Goal: Find specific page/section: Find specific page/section

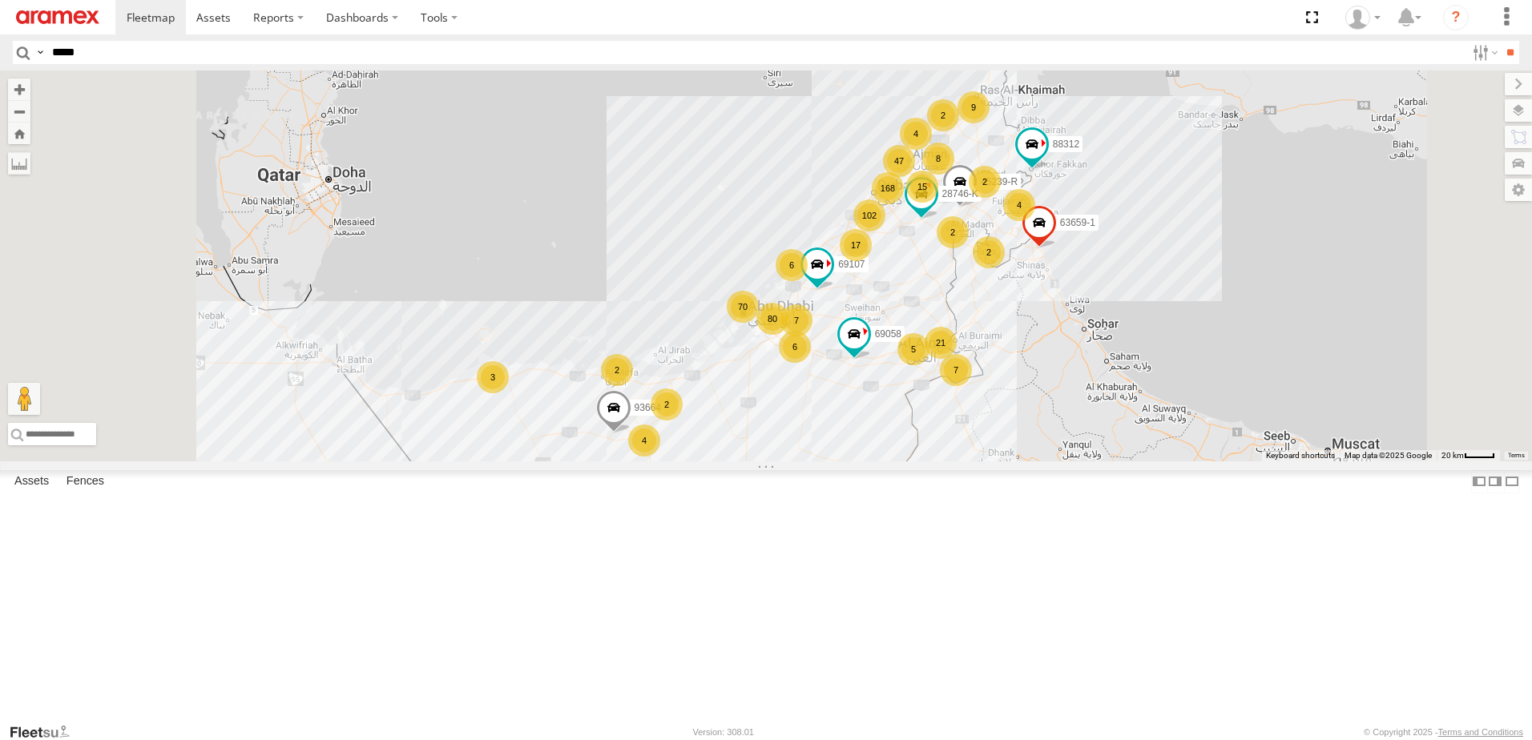
type input "*****"
click at [1500, 41] on input "**" at bounding box center [1509, 52] width 18 height 23
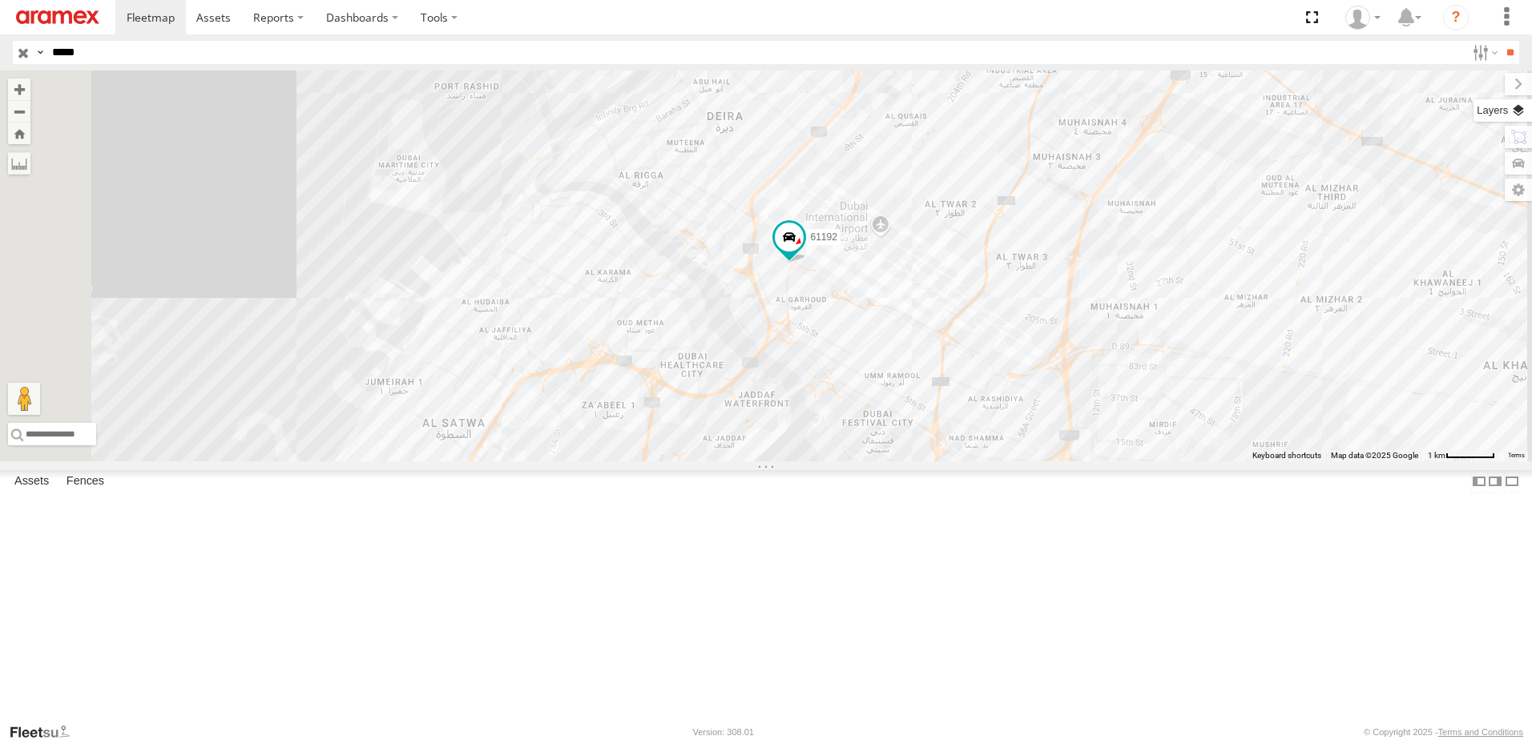
click at [1513, 107] on label at bounding box center [1502, 110] width 58 height 22
click at [0, 0] on label at bounding box center [0, 0] width 0 height 0
click at [0, 0] on span "Fences" at bounding box center [0, 0] width 0 height 0
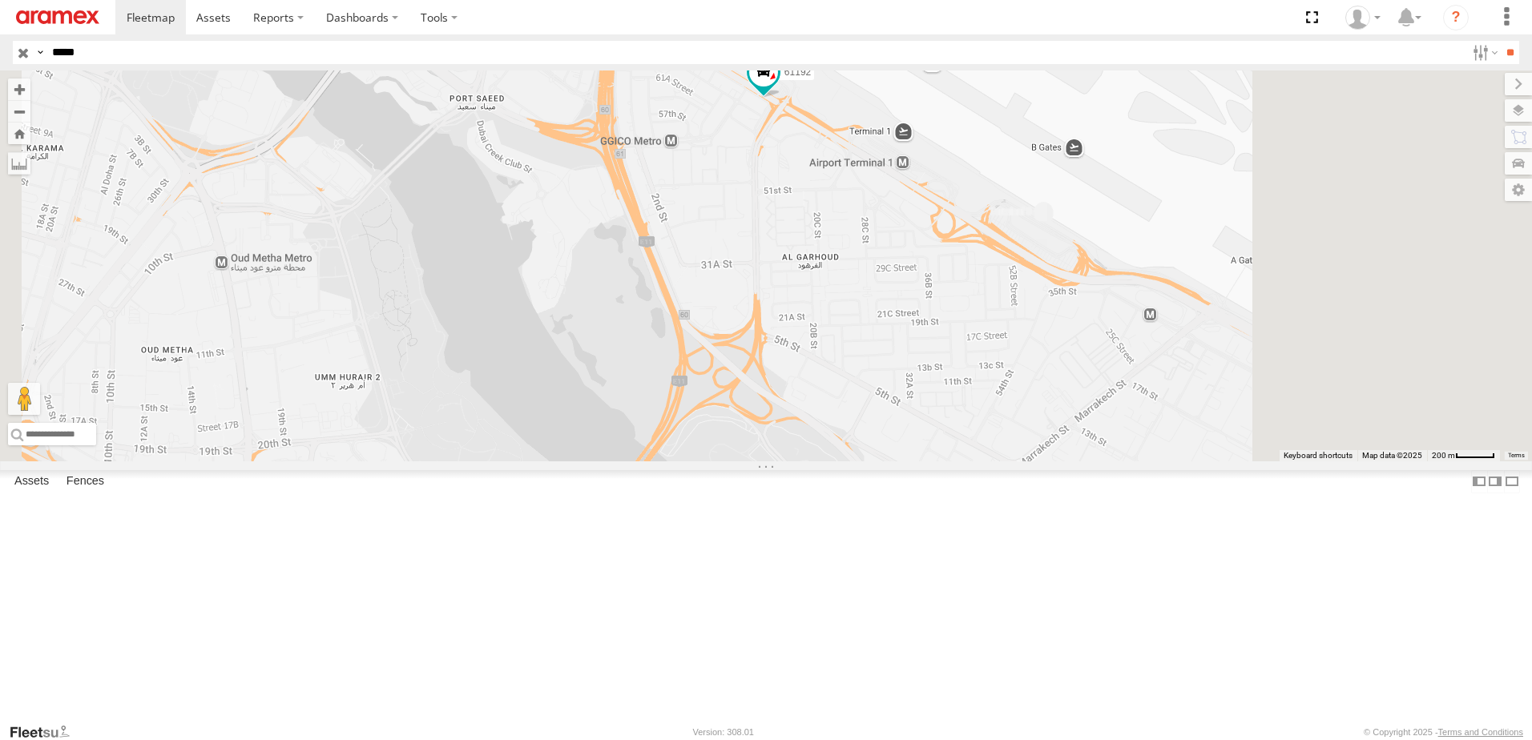
drag, startPoint x: 1141, startPoint y: 340, endPoint x: 975, endPoint y: 352, distance: 166.3
click at [976, 353] on div "61192" at bounding box center [766, 265] width 1532 height 391
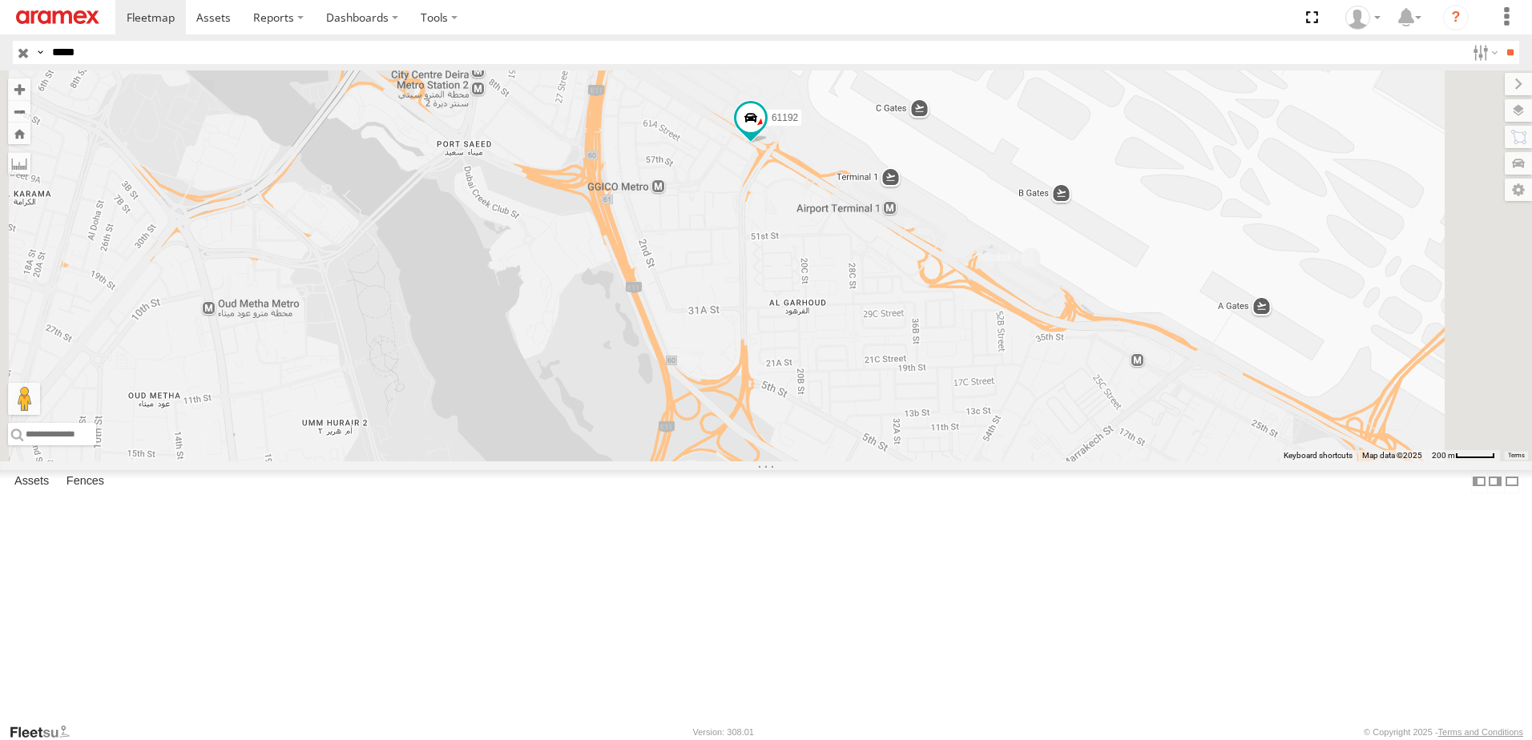
drag, startPoint x: 1021, startPoint y: 335, endPoint x: 966, endPoint y: 365, distance: 63.1
click at [966, 365] on div "61192" at bounding box center [766, 265] width 1532 height 391
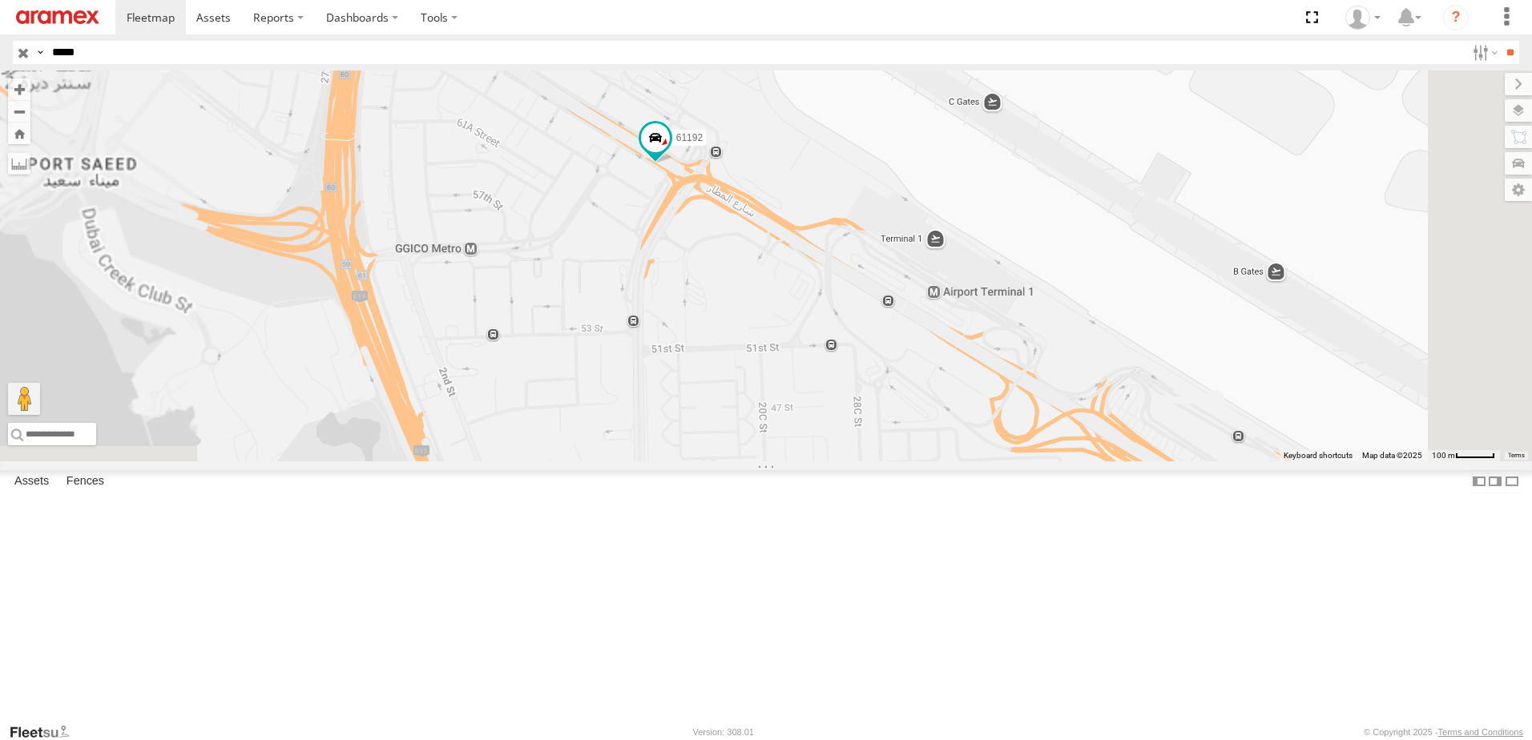
drag, startPoint x: 897, startPoint y: 324, endPoint x: 897, endPoint y: 336, distance: 11.2
click at [897, 336] on div "61192" at bounding box center [766, 265] width 1532 height 391
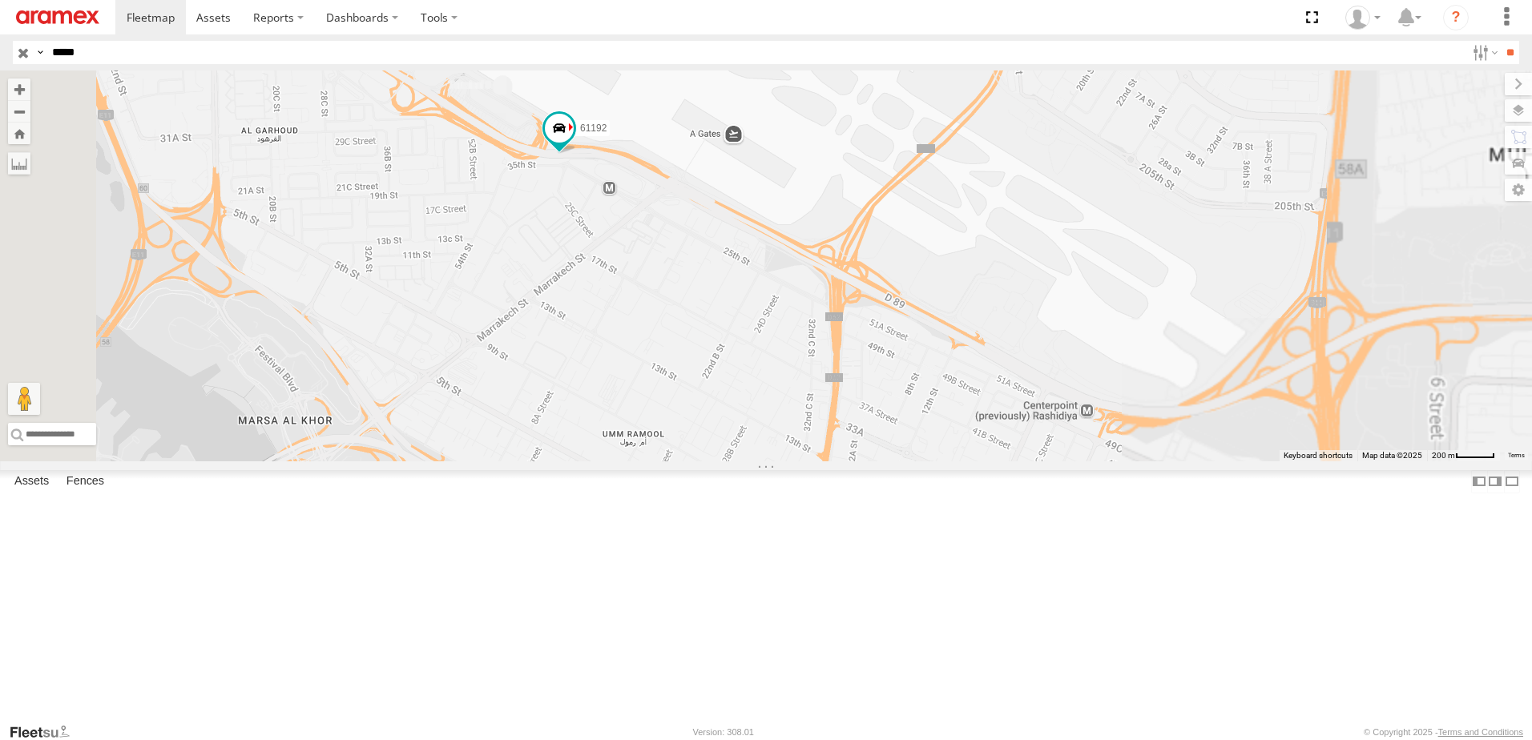
drag, startPoint x: 1017, startPoint y: 411, endPoint x: 959, endPoint y: 353, distance: 82.1
click at [959, 353] on div "61192" at bounding box center [766, 265] width 1532 height 391
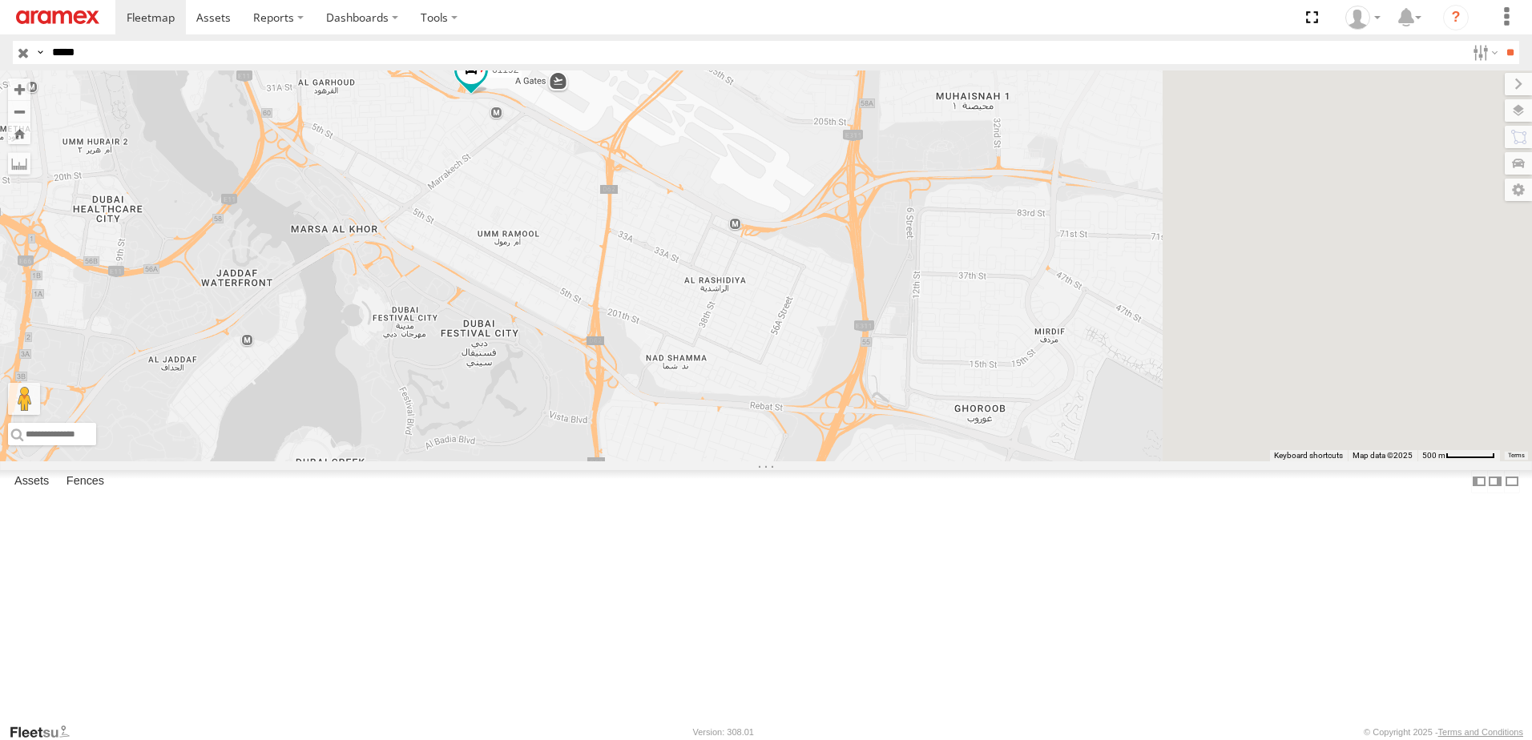
drag, startPoint x: 976, startPoint y: 422, endPoint x: 789, endPoint y: 324, distance: 211.1
click at [789, 324] on div "61192" at bounding box center [766, 265] width 1532 height 391
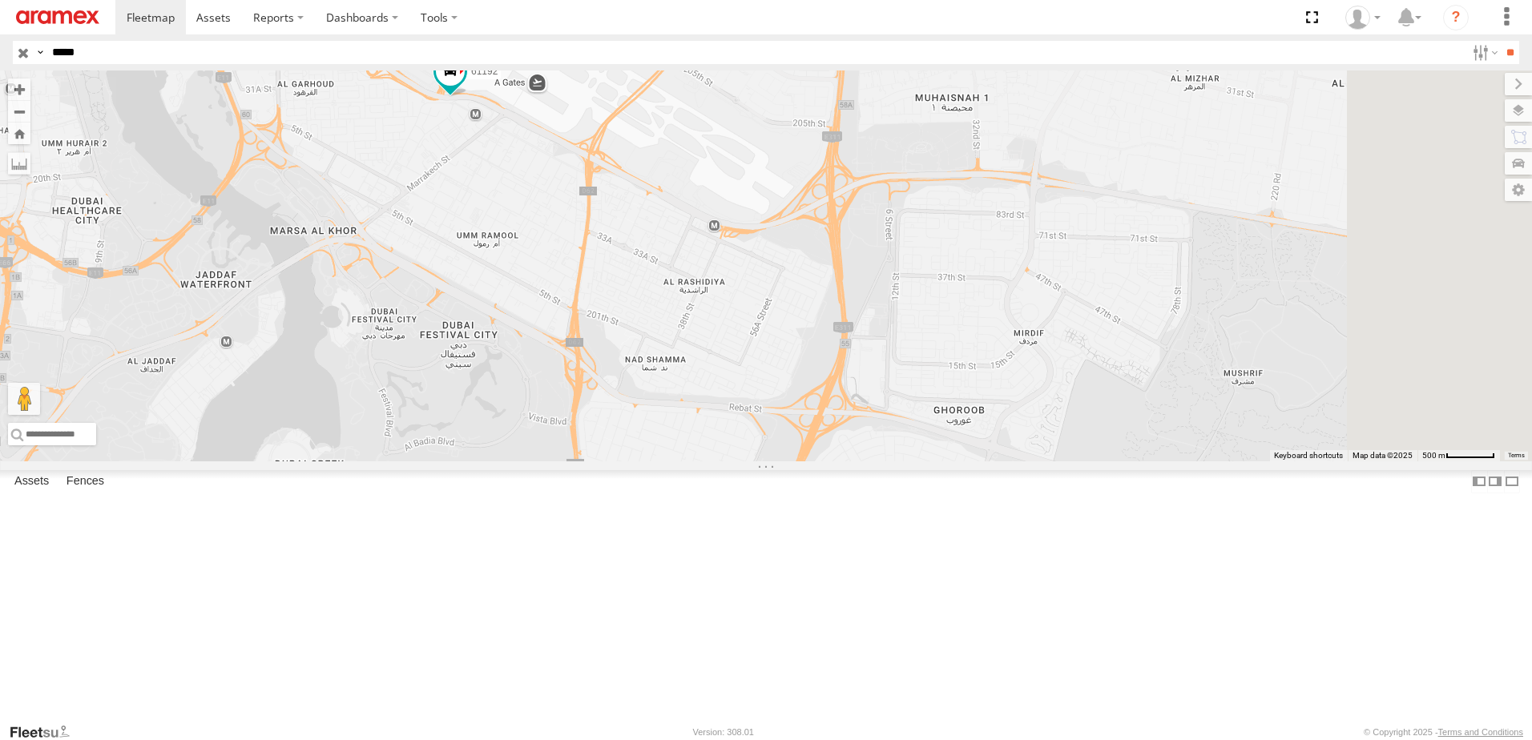
drag, startPoint x: 812, startPoint y: 336, endPoint x: 782, endPoint y: 363, distance: 40.3
click at [782, 363] on div "61192" at bounding box center [766, 265] width 1532 height 391
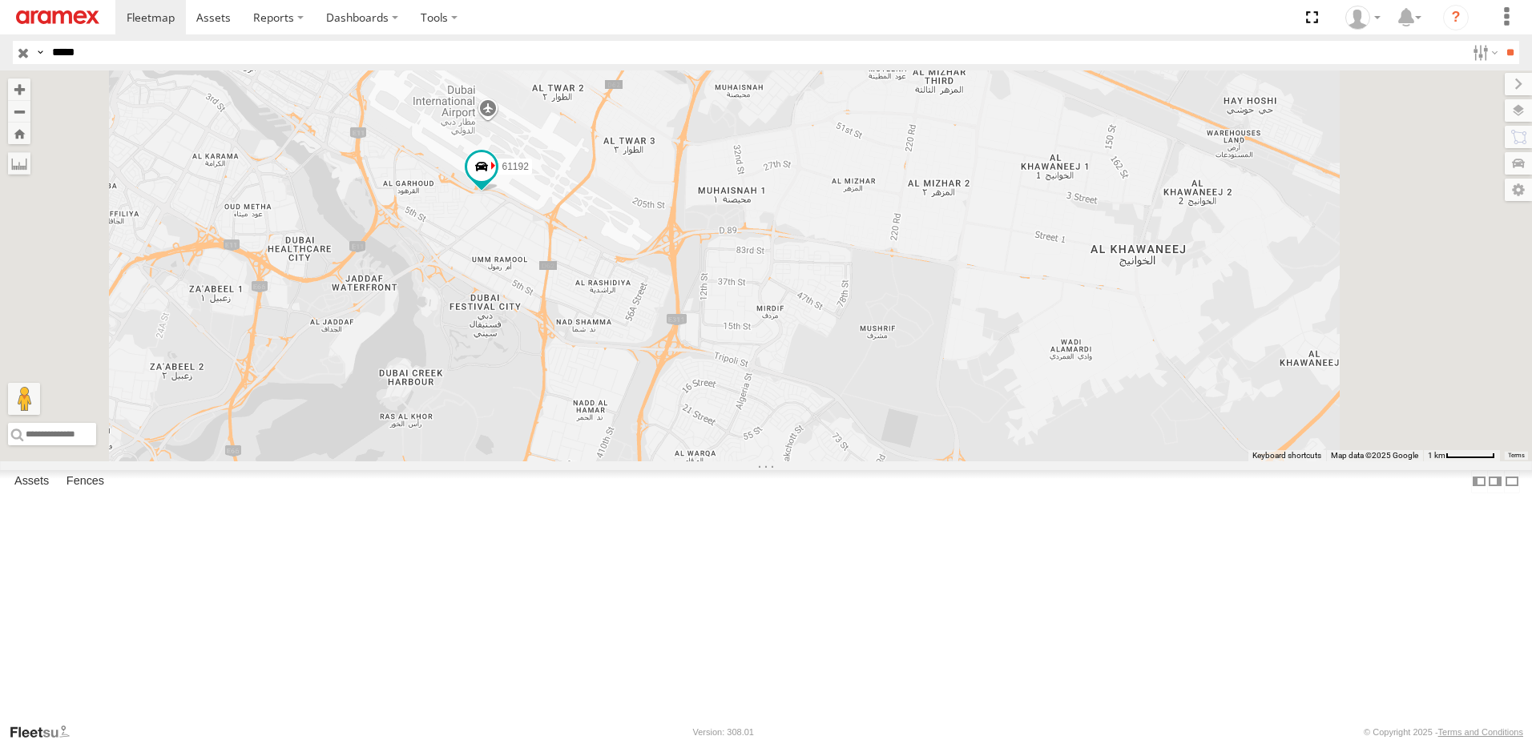
drag, startPoint x: 895, startPoint y: 363, endPoint x: 832, endPoint y: 403, distance: 74.2
click at [832, 403] on div "61192" at bounding box center [766, 265] width 1532 height 391
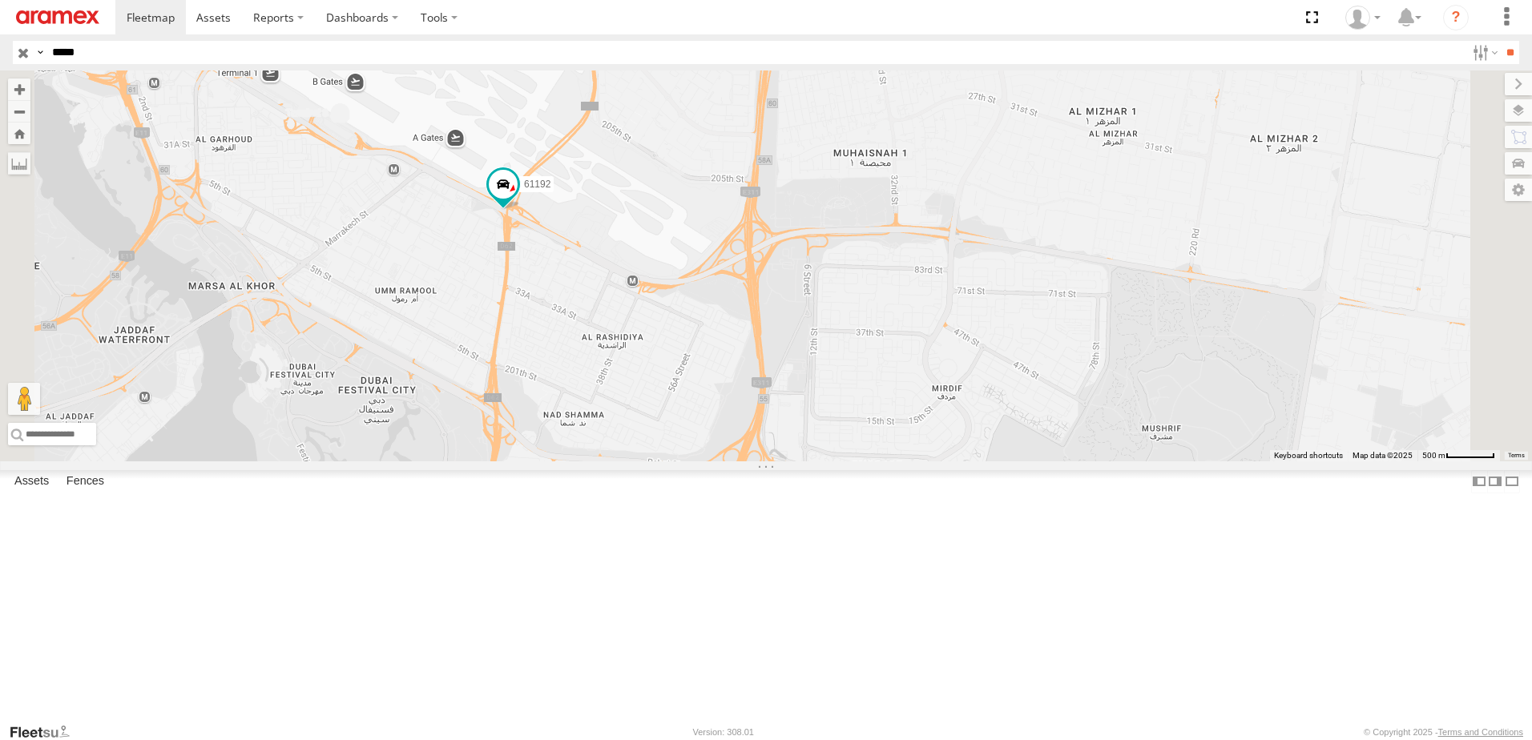
drag, startPoint x: 796, startPoint y: 417, endPoint x: 731, endPoint y: 372, distance: 78.7
click at [731, 372] on div "61192" at bounding box center [766, 265] width 1532 height 391
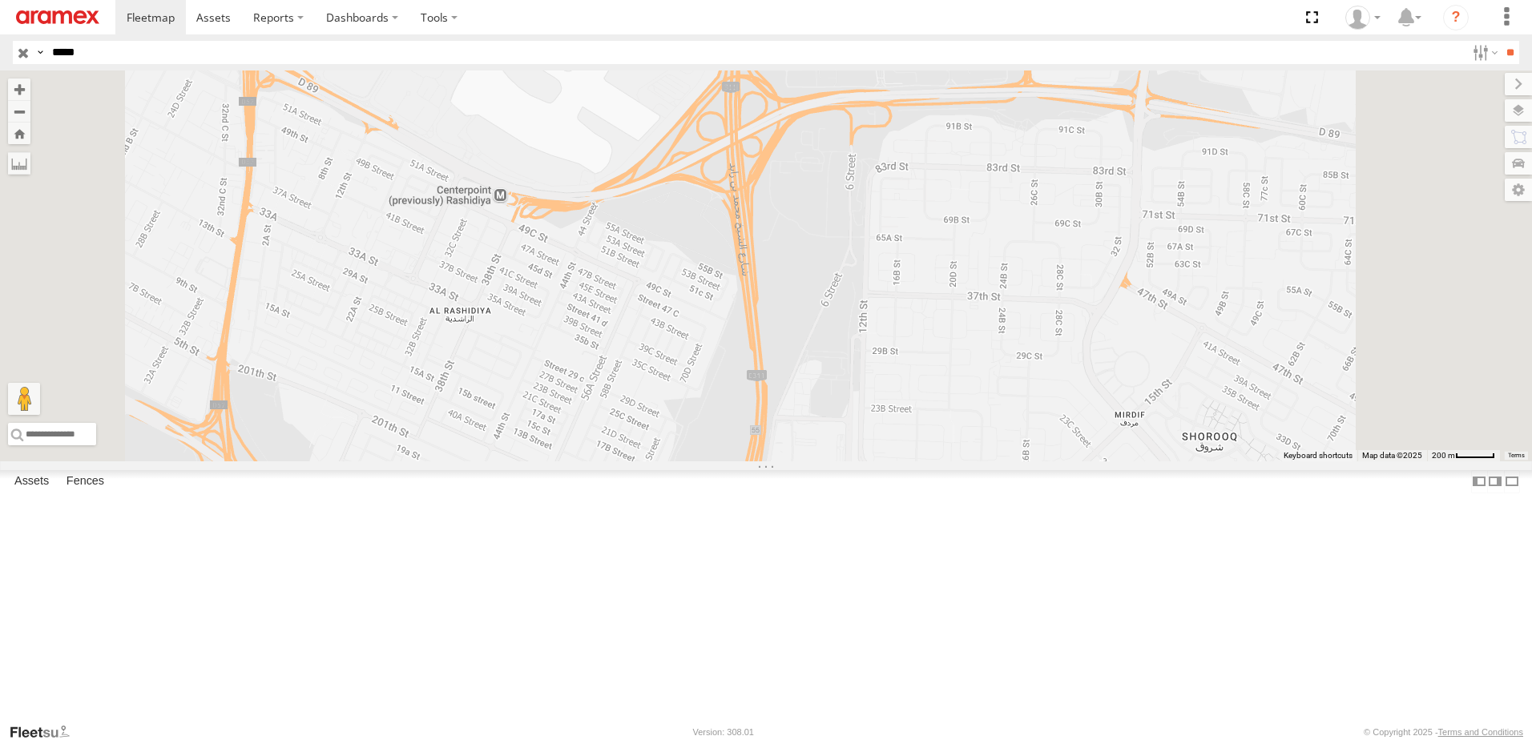
drag, startPoint x: 751, startPoint y: 371, endPoint x: 691, endPoint y: 369, distance: 60.1
click at [691, 369] on div "61192" at bounding box center [766, 265] width 1532 height 391
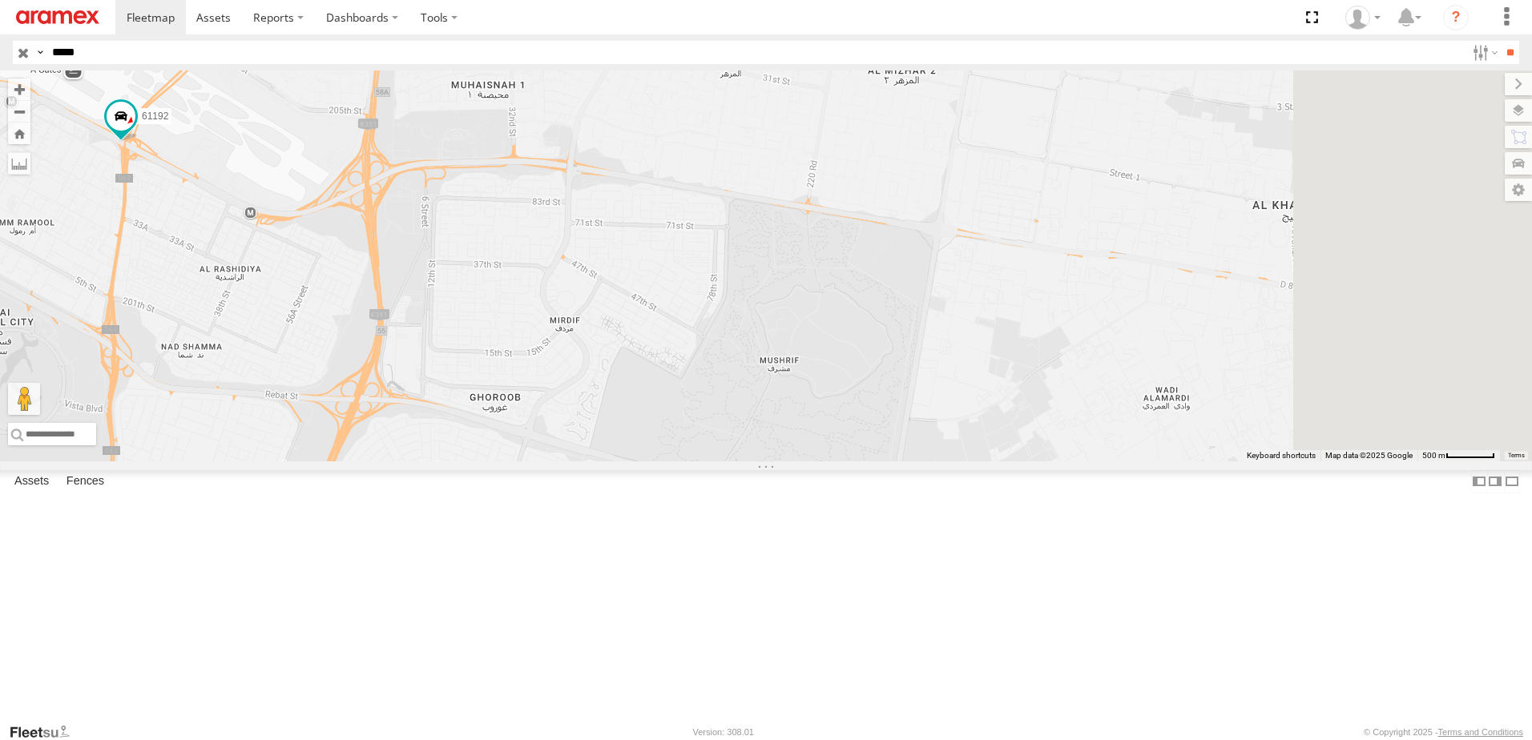
drag, startPoint x: 1172, startPoint y: 382, endPoint x: 975, endPoint y: 368, distance: 197.6
click at [975, 368] on div "61192" at bounding box center [766, 265] width 1532 height 391
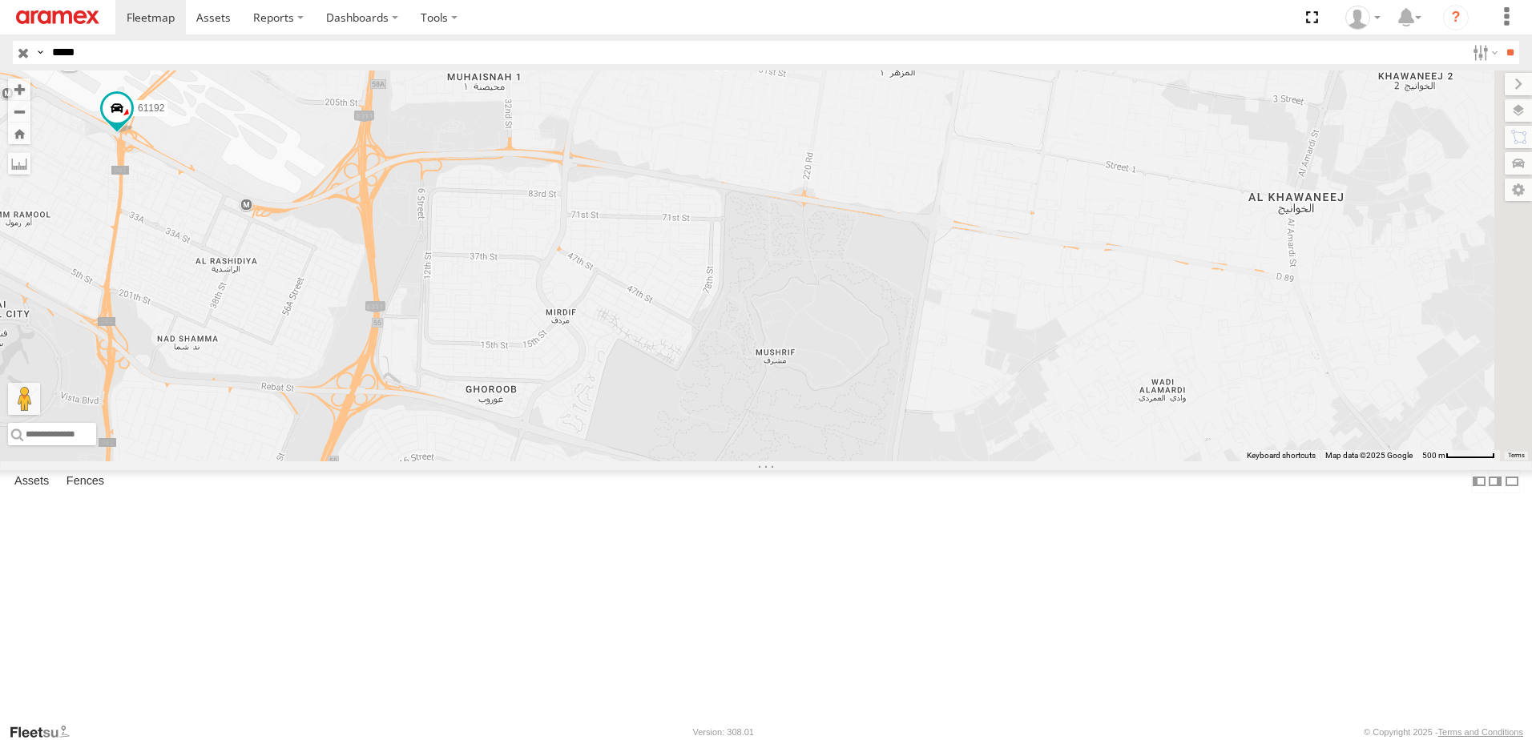
drag, startPoint x: 936, startPoint y: 413, endPoint x: 934, endPoint y: 332, distance: 80.9
click at [934, 332] on div "61192" at bounding box center [766, 265] width 1532 height 391
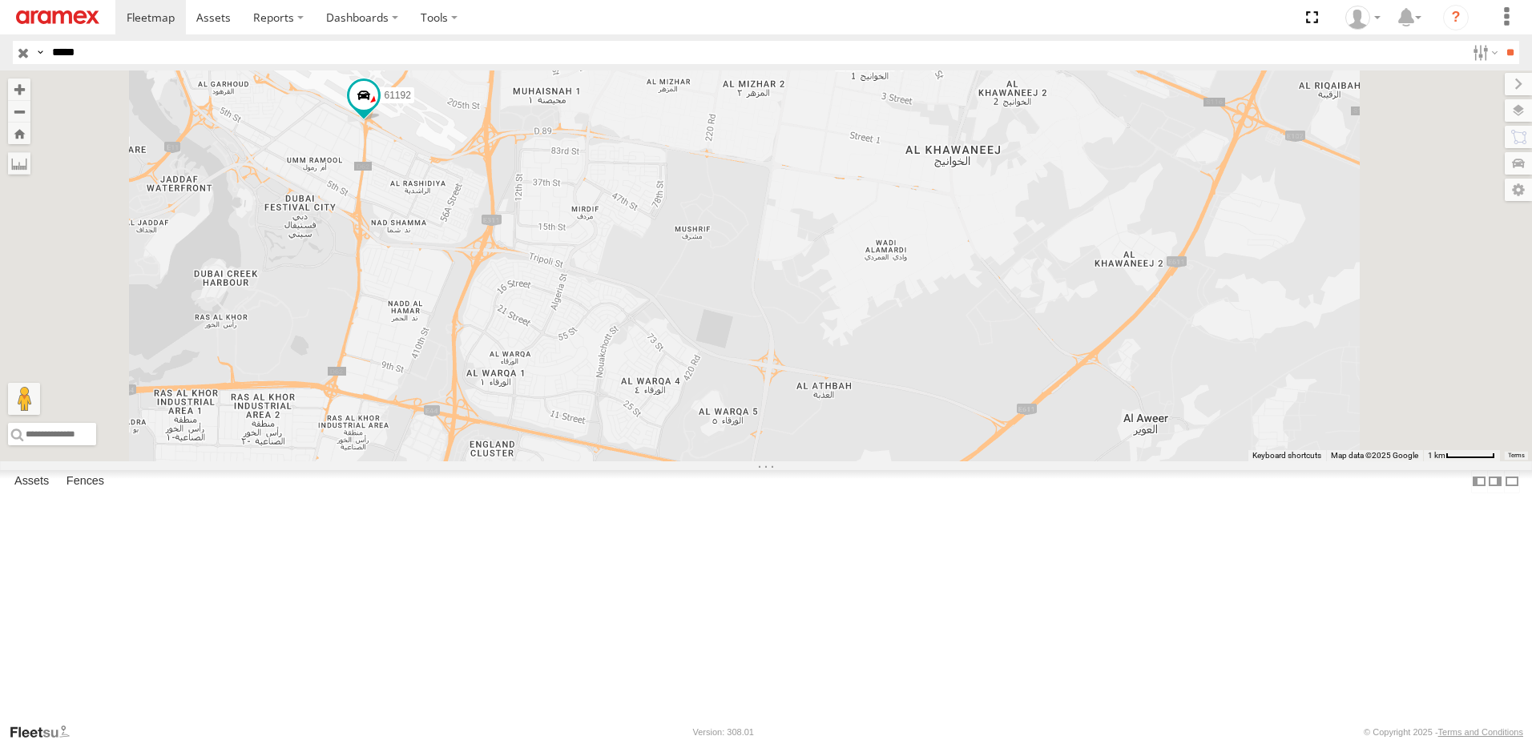
drag, startPoint x: 1102, startPoint y: 366, endPoint x: 964, endPoint y: 344, distance: 139.6
click at [964, 344] on div "61192" at bounding box center [766, 265] width 1532 height 391
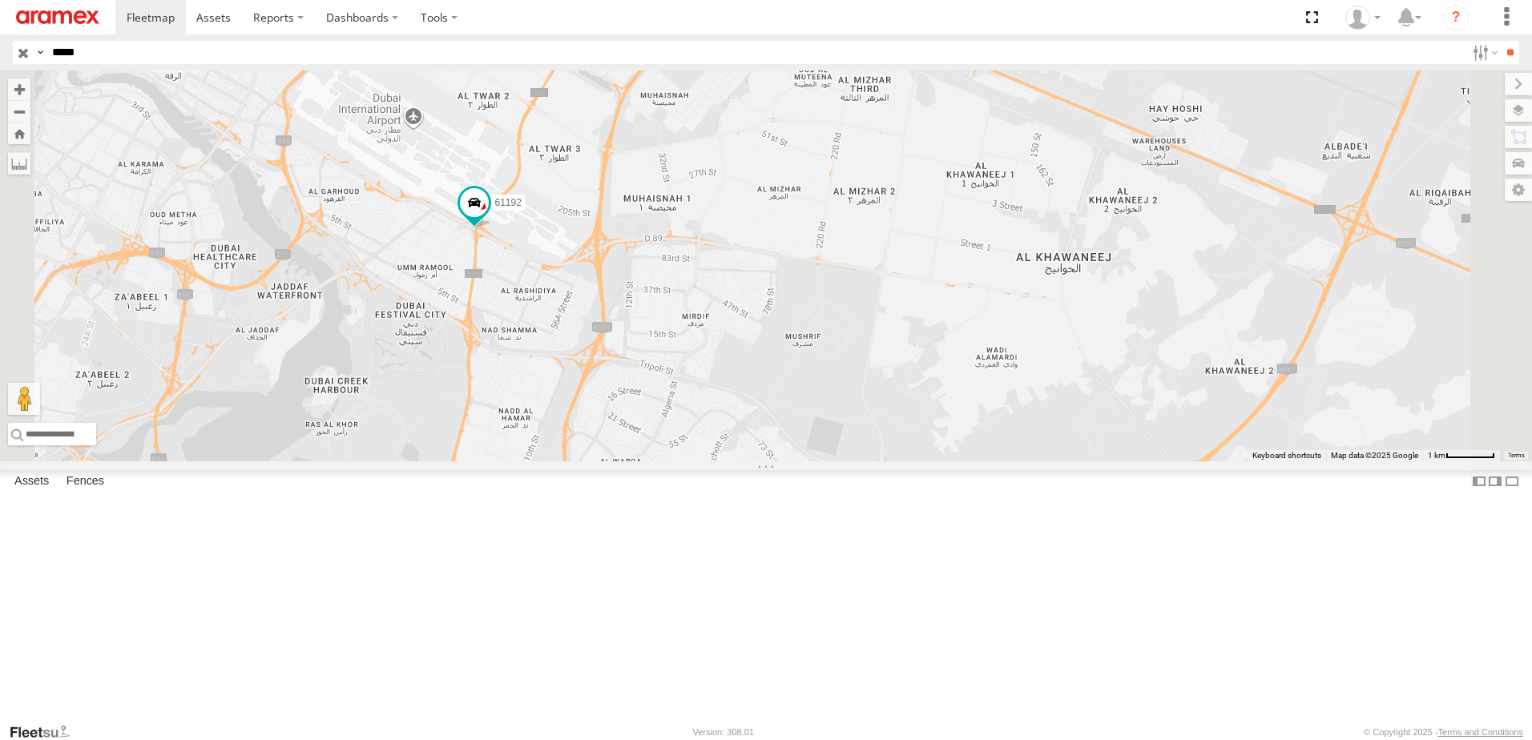
drag, startPoint x: 872, startPoint y: 338, endPoint x: 854, endPoint y: 425, distance: 88.3
click at [854, 425] on div "61192" at bounding box center [766, 265] width 1532 height 391
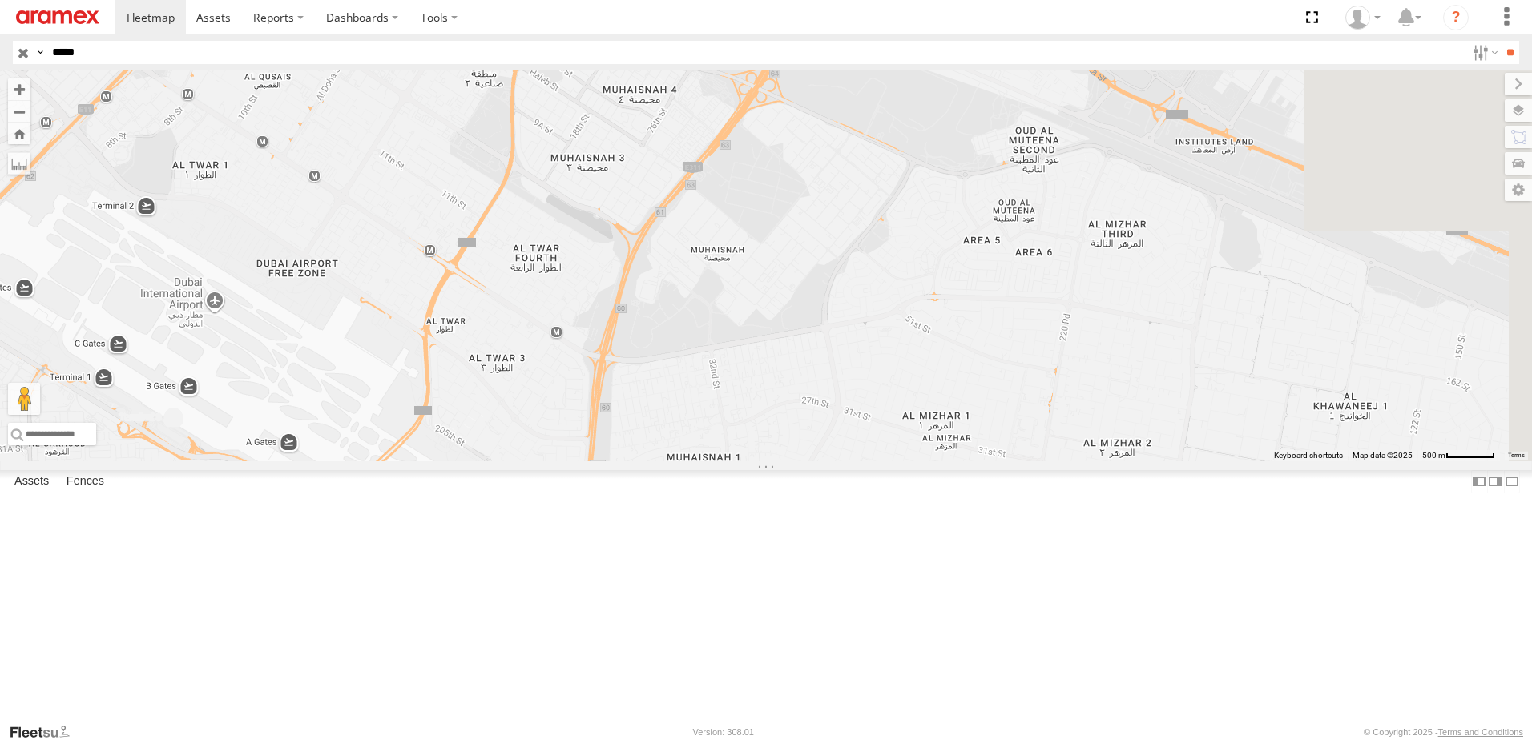
drag, startPoint x: 796, startPoint y: 242, endPoint x: 653, endPoint y: 525, distance: 316.7
click at [653, 461] on div "61192" at bounding box center [766, 265] width 1532 height 391
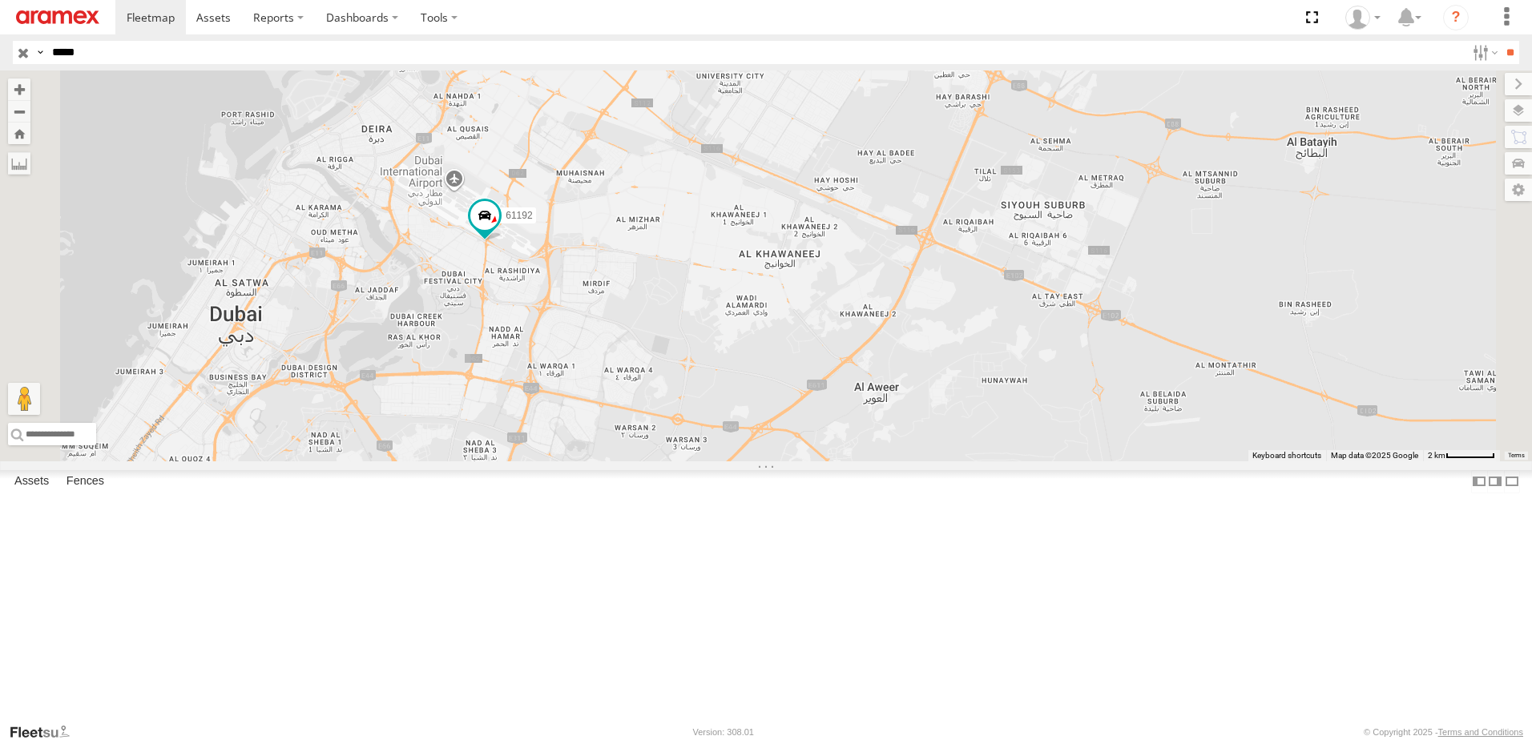
drag, startPoint x: 743, startPoint y: 377, endPoint x: 762, endPoint y: 244, distance: 133.5
click at [762, 244] on div "61192" at bounding box center [766, 265] width 1532 height 391
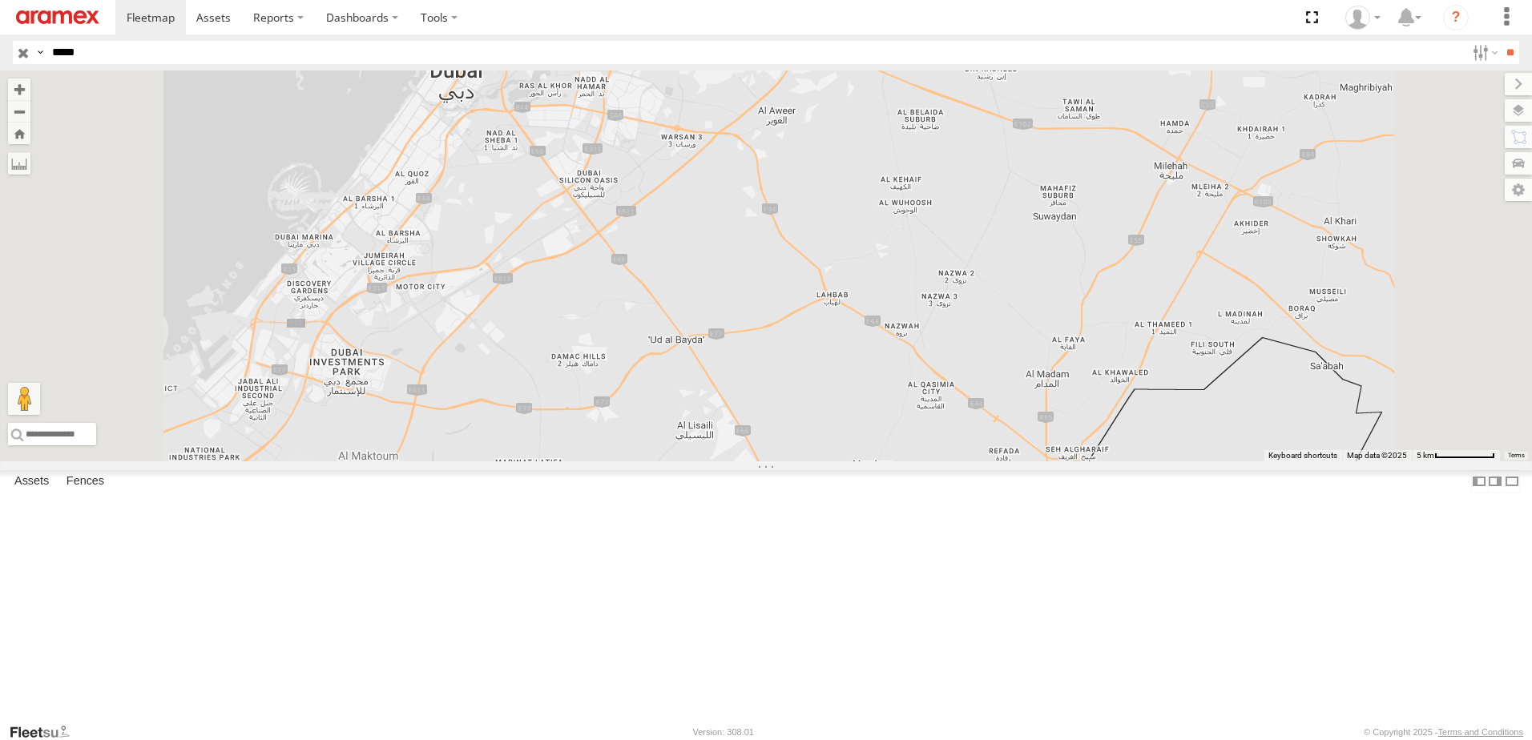
drag, startPoint x: 686, startPoint y: 410, endPoint x: 739, endPoint y: 266, distance: 153.9
click at [739, 266] on div "61192" at bounding box center [766, 265] width 1532 height 391
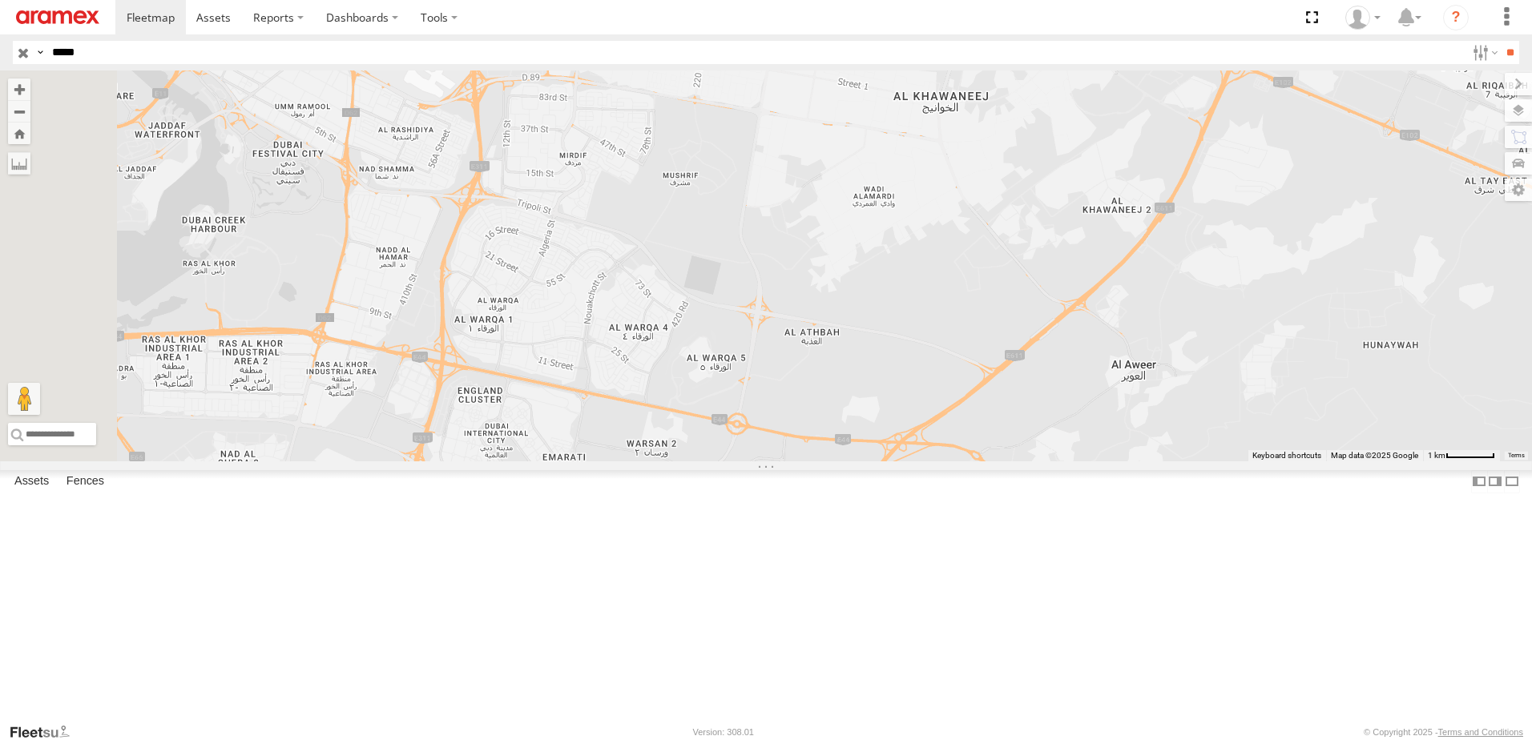
drag, startPoint x: 622, startPoint y: 291, endPoint x: 690, endPoint y: 288, distance: 68.2
click at [690, 288] on div "61192" at bounding box center [766, 265] width 1532 height 391
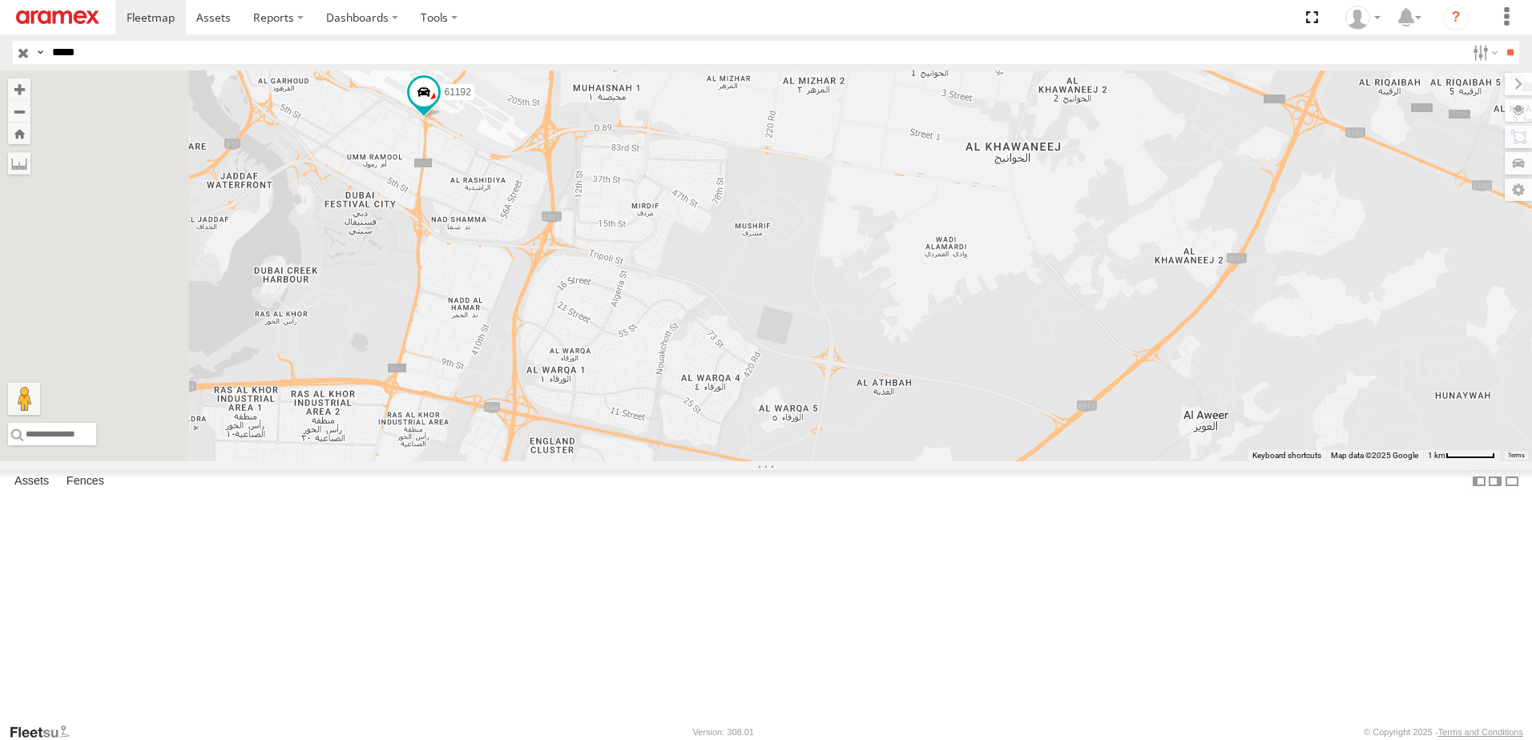
drag, startPoint x: 607, startPoint y: 210, endPoint x: 680, endPoint y: 264, distance: 91.0
click at [680, 264] on div "61192" at bounding box center [766, 265] width 1532 height 391
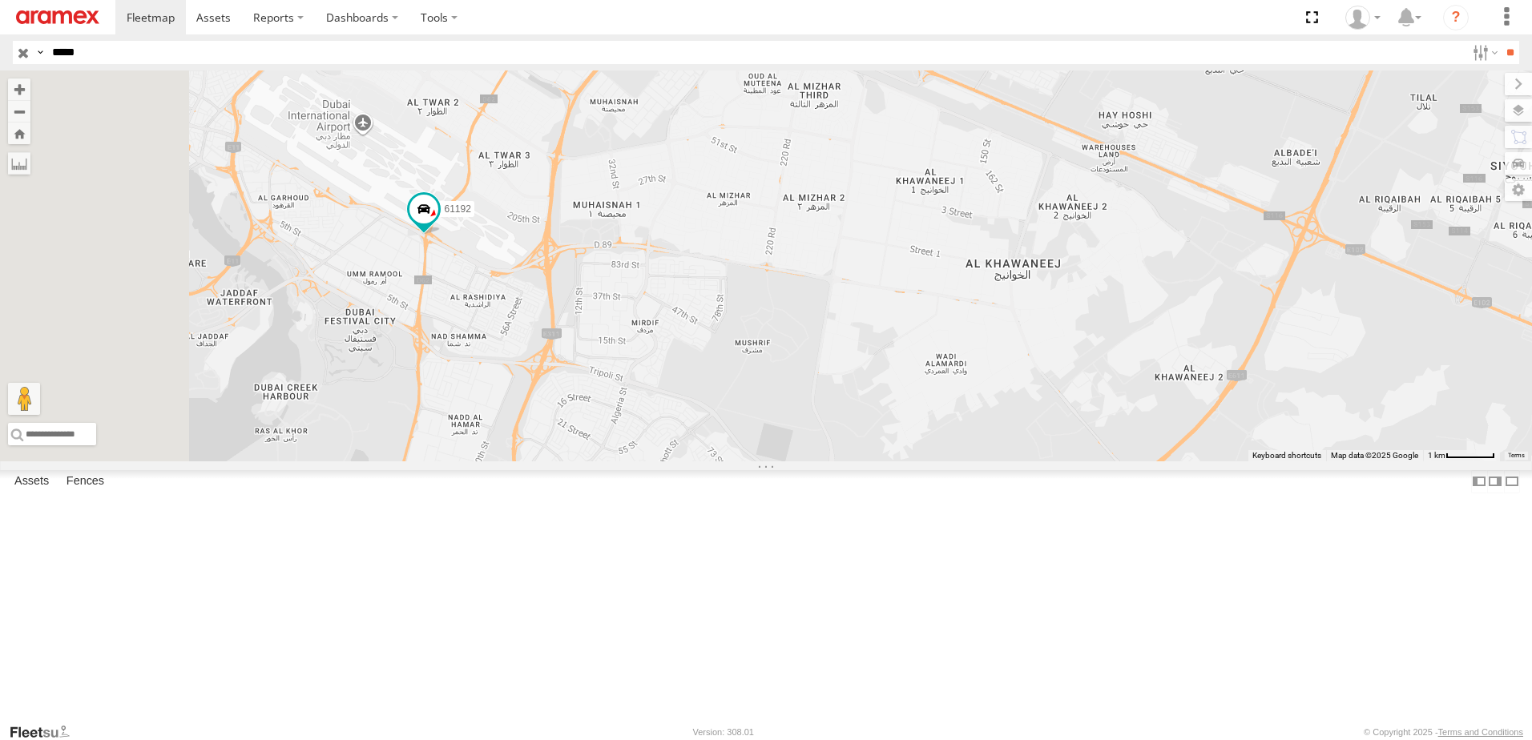
drag, startPoint x: 716, startPoint y: 291, endPoint x: 717, endPoint y: 411, distance: 120.2
click at [717, 411] on div "61192" at bounding box center [766, 265] width 1532 height 391
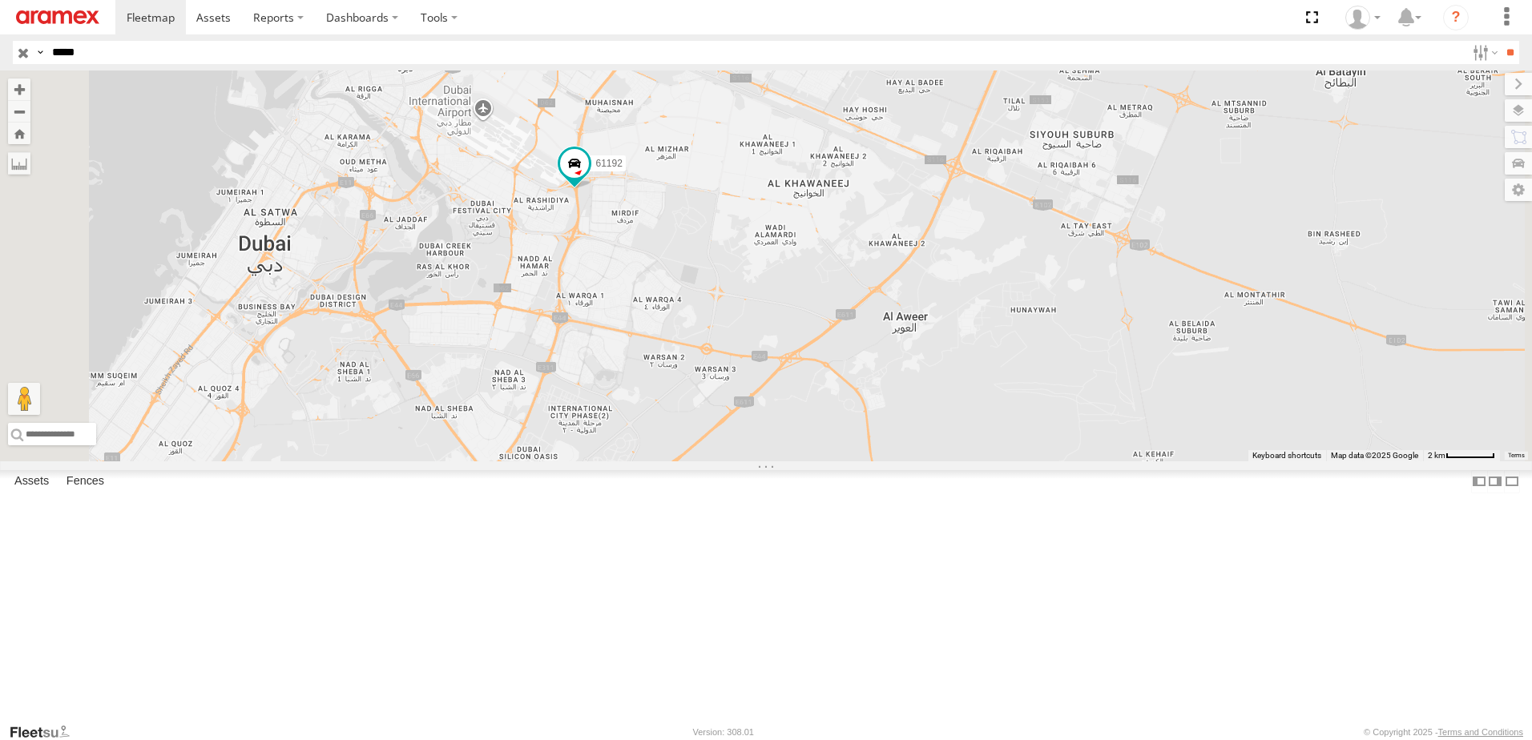
drag, startPoint x: 722, startPoint y: 495, endPoint x: 783, endPoint y: 353, distance: 154.6
click at [783, 353] on div "61192" at bounding box center [766, 265] width 1532 height 391
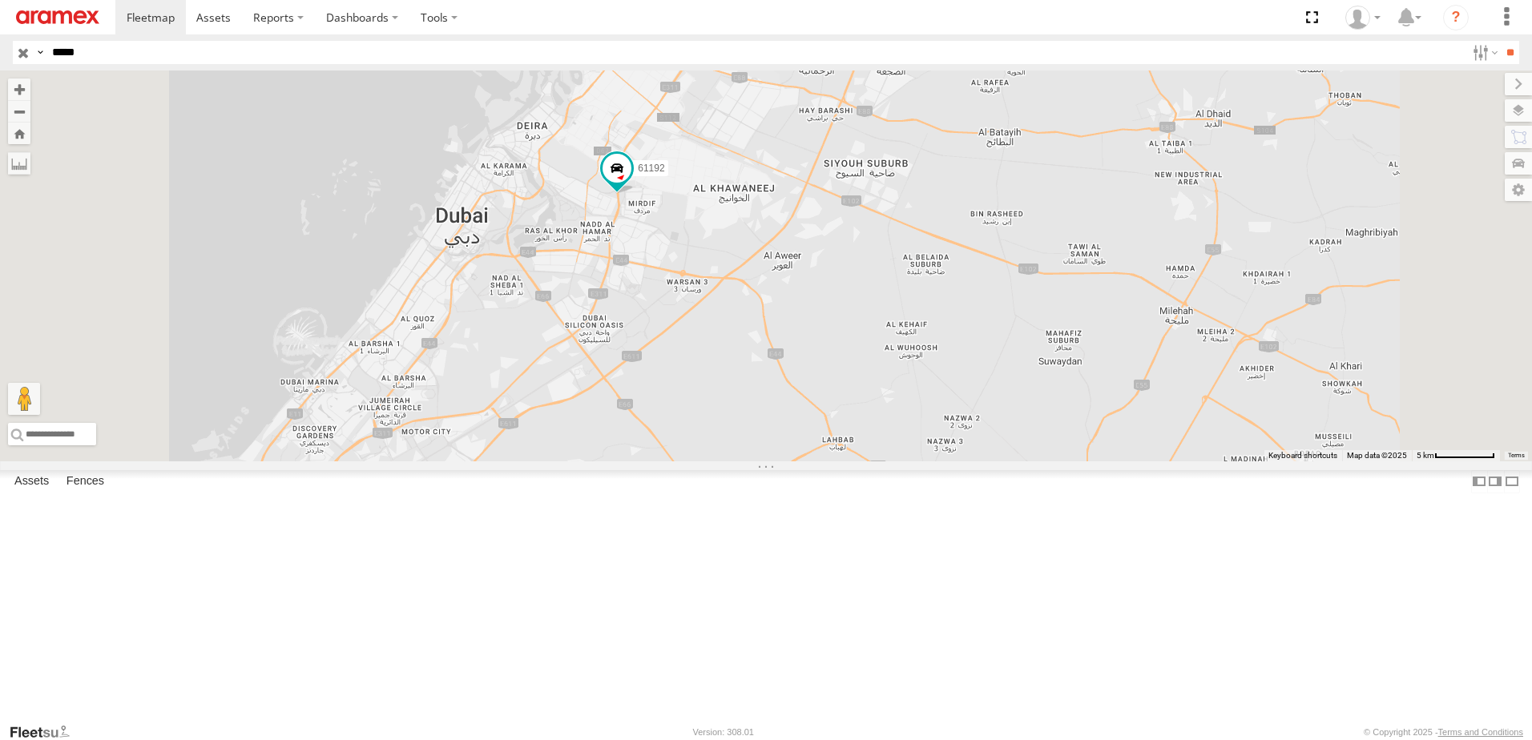
drag, startPoint x: 759, startPoint y: 373, endPoint x: 793, endPoint y: 368, distance: 34.1
click at [793, 368] on div "61192" at bounding box center [766, 265] width 1532 height 391
drag, startPoint x: 774, startPoint y: 378, endPoint x: 792, endPoint y: 381, distance: 17.8
click at [792, 381] on div "61192" at bounding box center [766, 265] width 1532 height 391
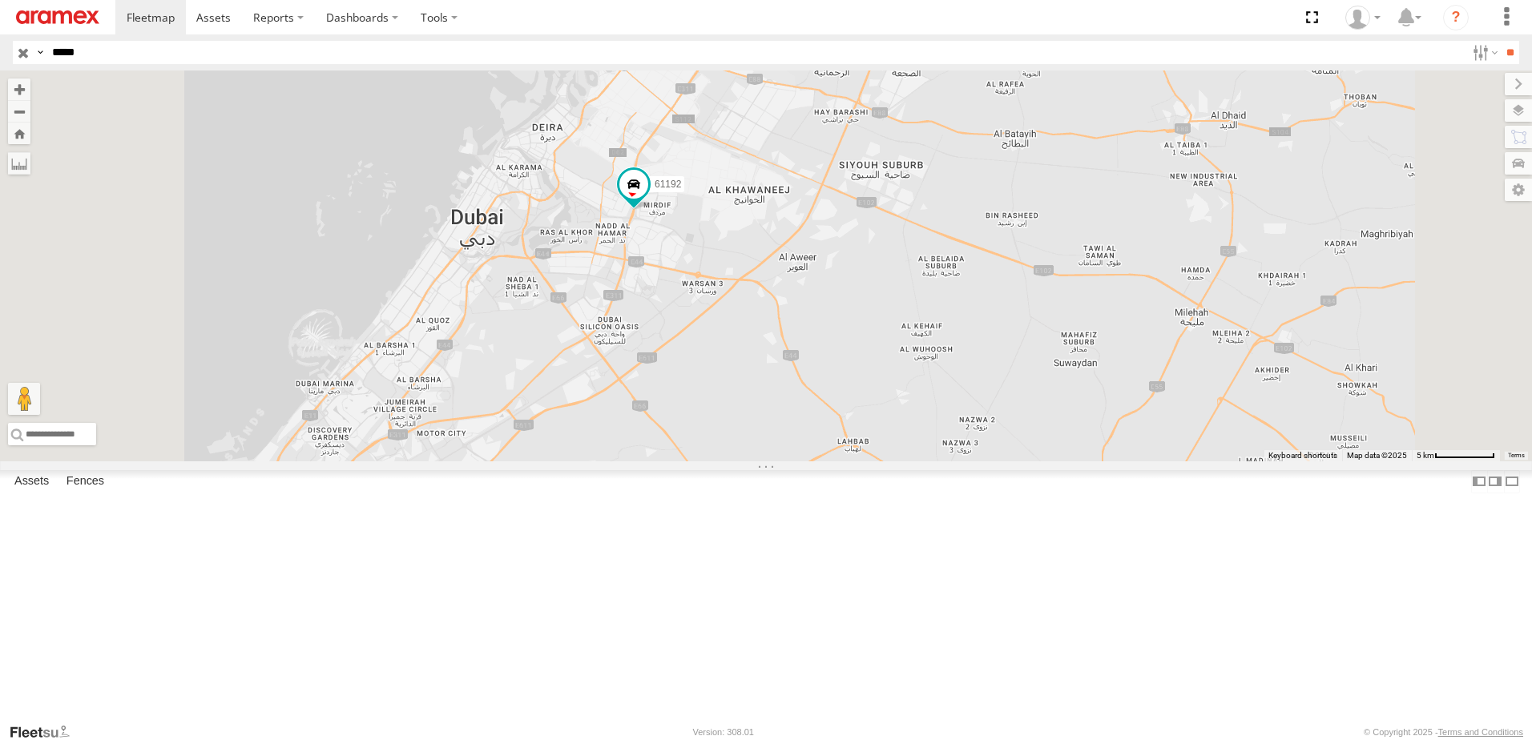
drag, startPoint x: 127, startPoint y: 58, endPoint x: -3, endPoint y: 31, distance: 132.4
click at [0, 31] on html at bounding box center [766, 370] width 1532 height 740
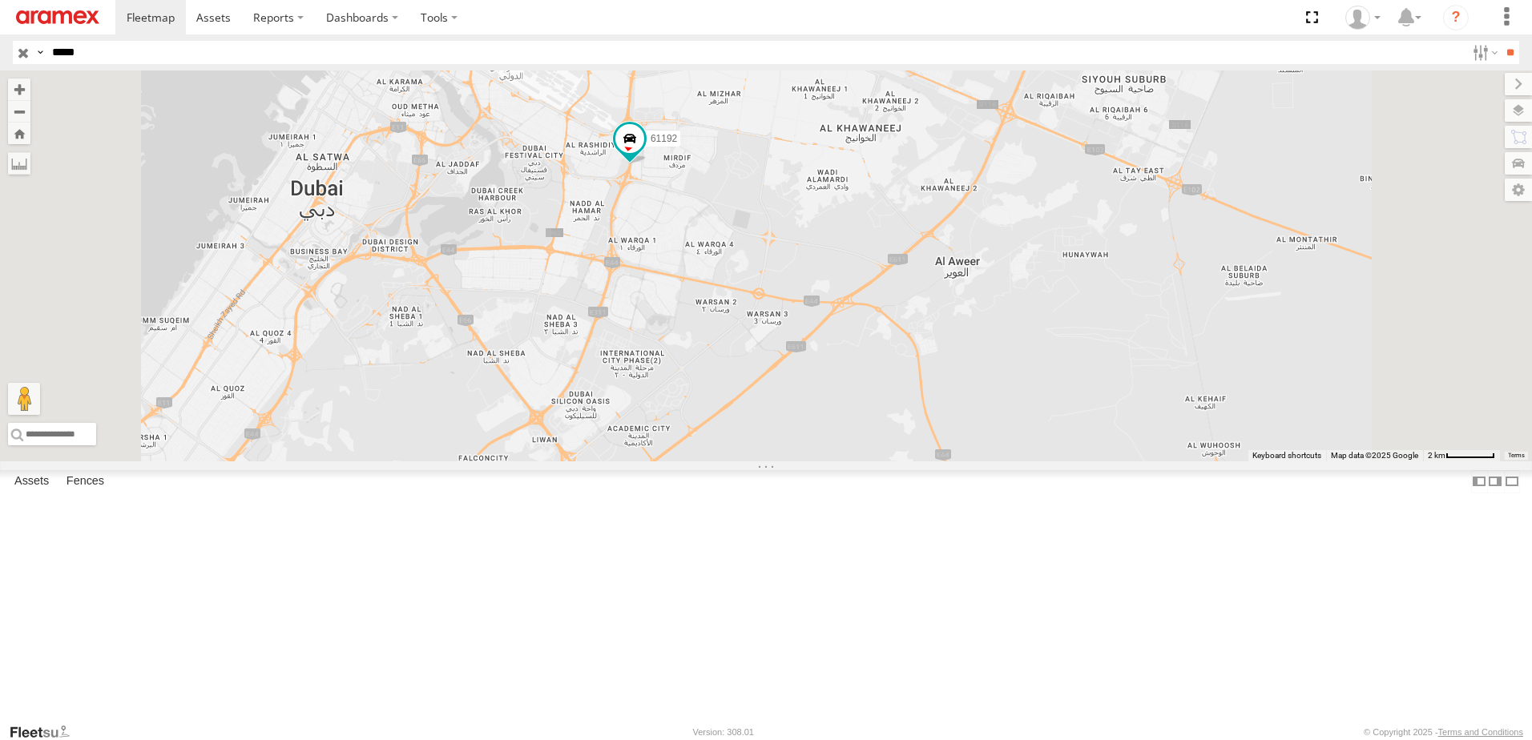
drag, startPoint x: 860, startPoint y: 302, endPoint x: 927, endPoint y: 443, distance: 156.2
click at [893, 461] on div "61192" at bounding box center [766, 265] width 1532 height 391
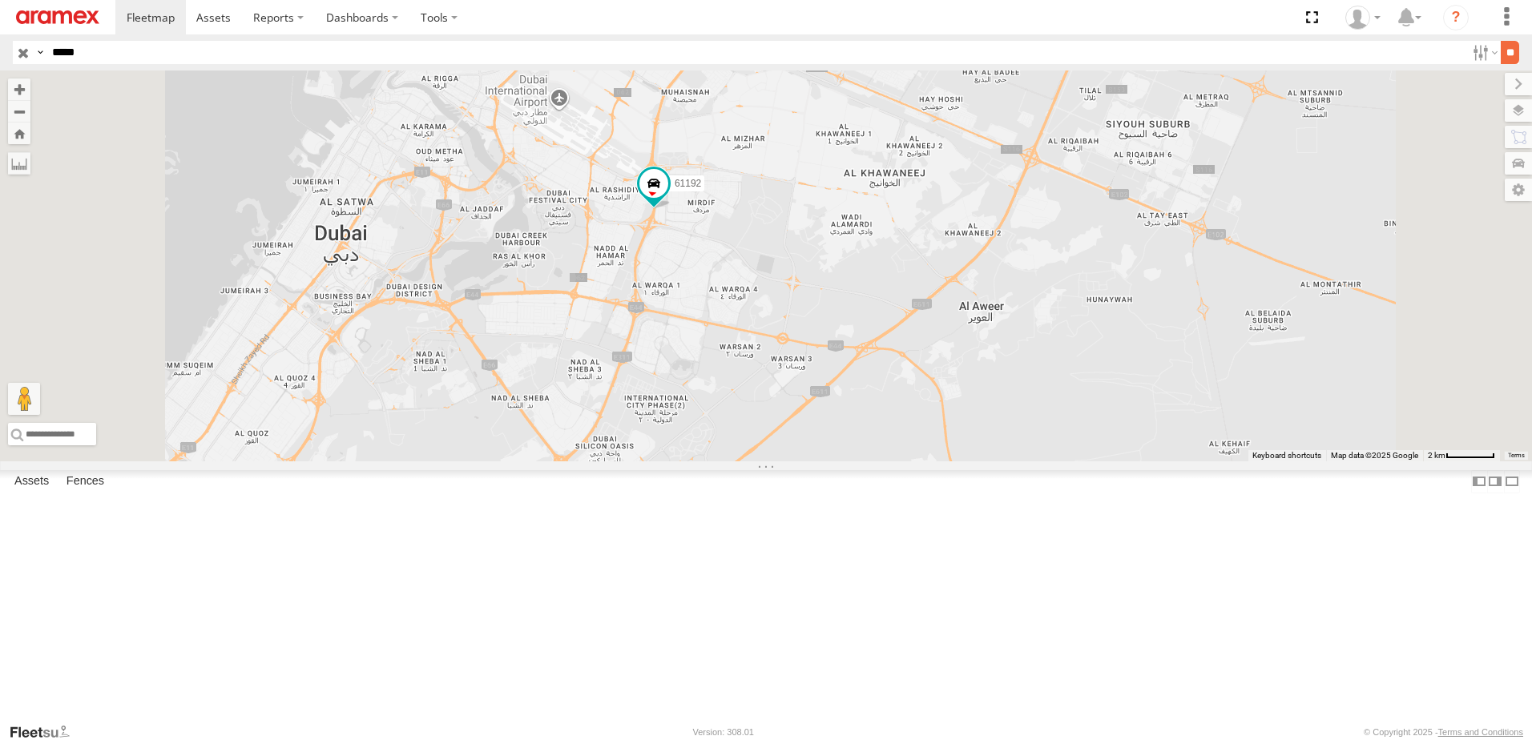
click at [1513, 50] on input "**" at bounding box center [1509, 52] width 18 height 23
click at [0, 0] on div "61192 Mussafah" at bounding box center [0, 0] width 0 height 0
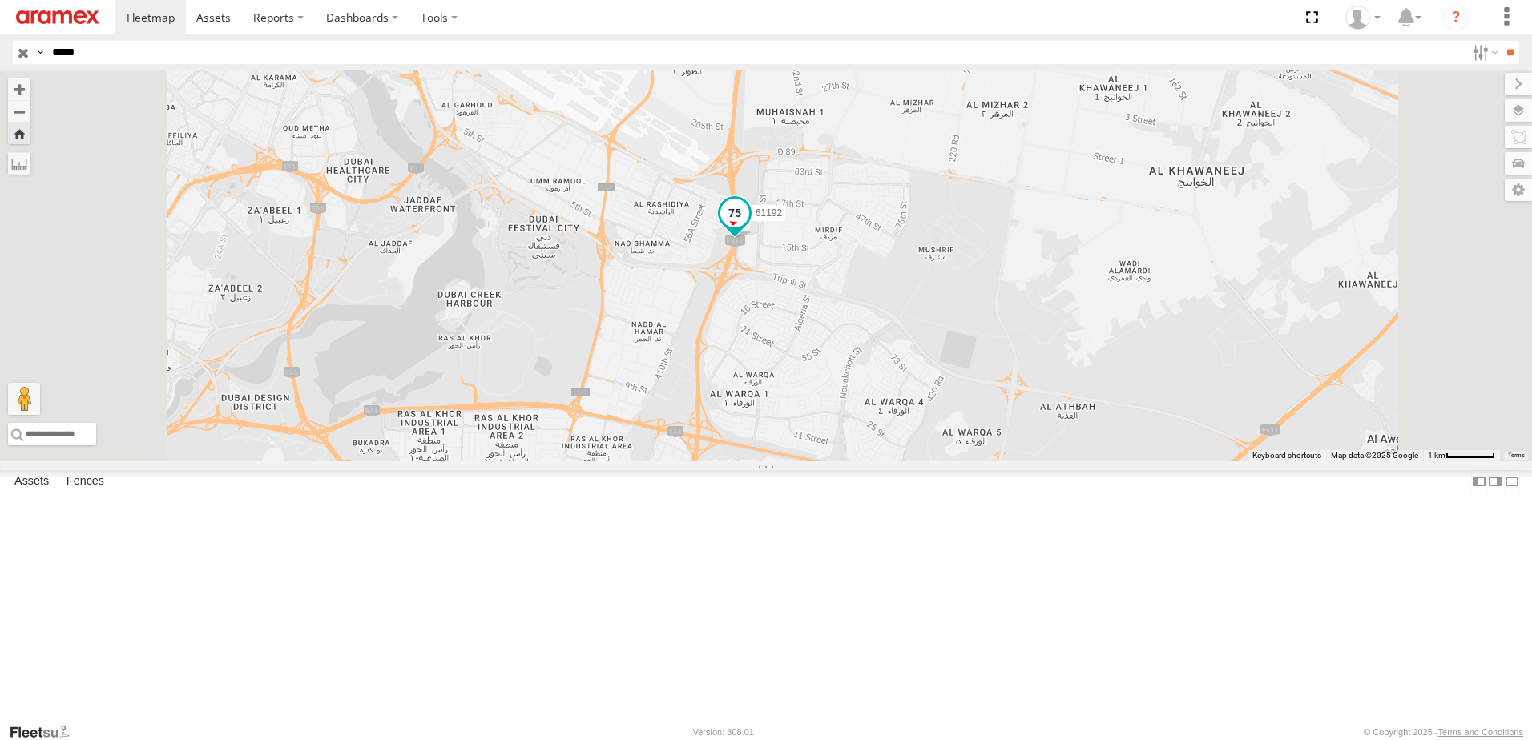
click at [749, 228] on span at bounding box center [734, 213] width 29 height 29
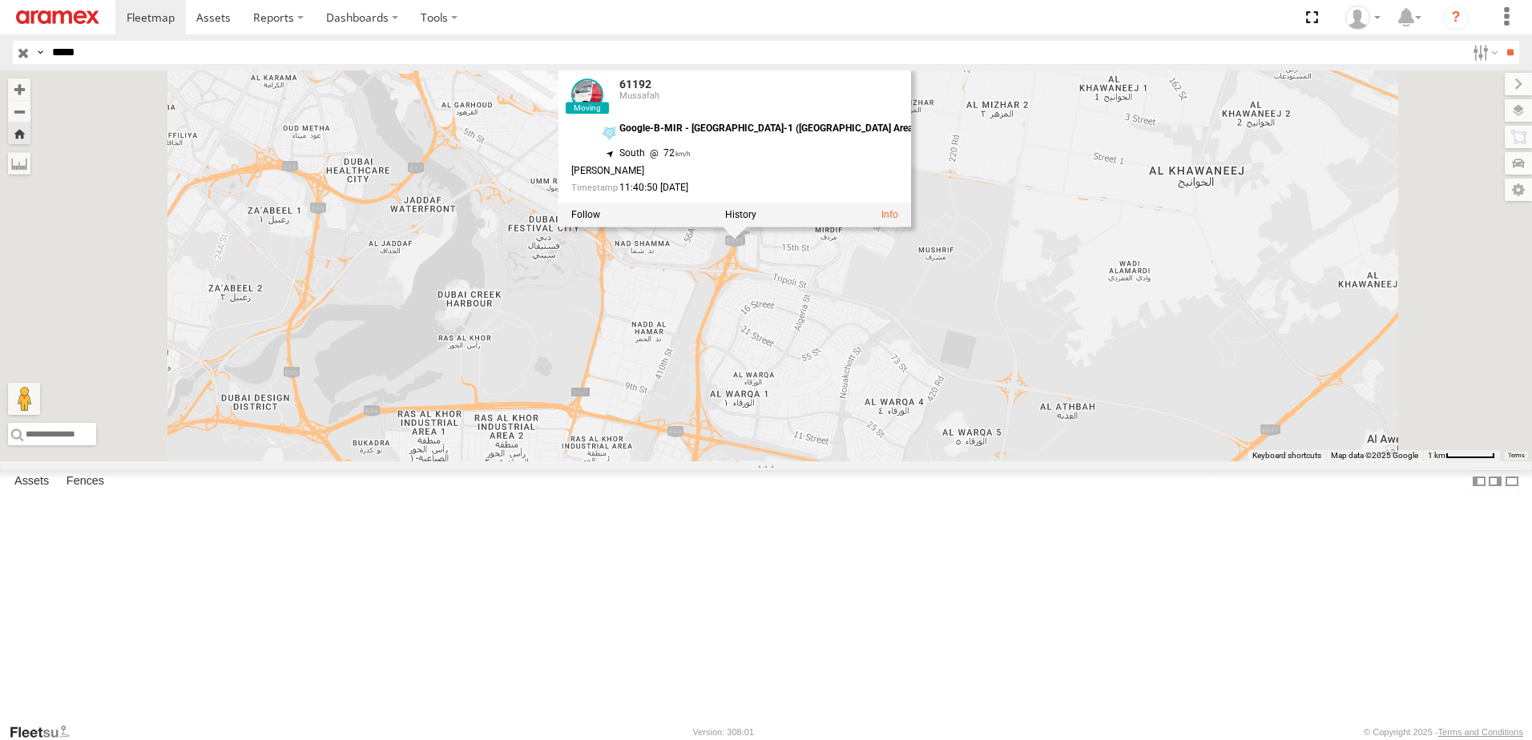
click at [0, 0] on div "61192 Mussafah Google-B-MIR - [GEOGRAPHIC_DATA]-1 ([GEOGRAPHIC_DATA] Area) [GEO…" at bounding box center [0, 0] width 0 height 0
